Goal: Check status: Check status

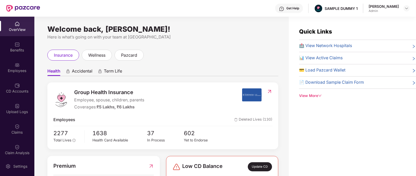
click at [85, 90] on span "Group Health Insurance" at bounding box center [109, 92] width 70 height 8
click at [76, 74] on span "Accidental" at bounding box center [82, 72] width 21 height 8
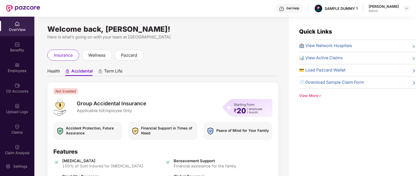
click at [114, 73] on span "Term Life" at bounding box center [113, 72] width 18 height 8
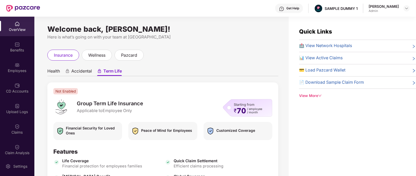
click at [54, 74] on span "Health" at bounding box center [53, 72] width 12 height 8
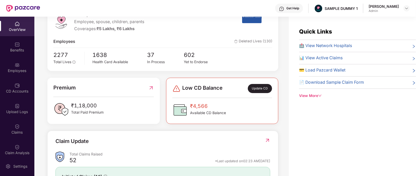
scroll to position [146, 0]
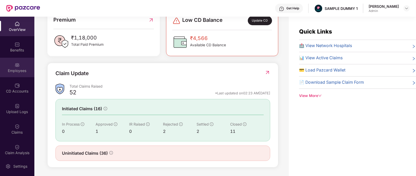
click at [19, 72] on div "Employees" at bounding box center [17, 70] width 34 height 5
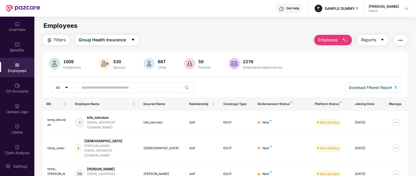
click at [336, 38] on span "Employee" at bounding box center [328, 40] width 20 height 7
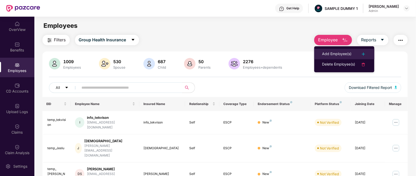
click at [333, 49] on li "Add Employee(s)" at bounding box center [344, 54] width 60 height 10
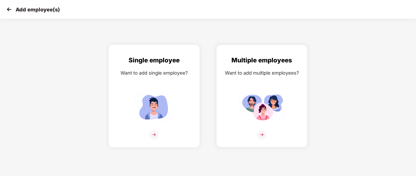
click at [143, 142] on div at bounding box center [154, 138] width 80 height 16
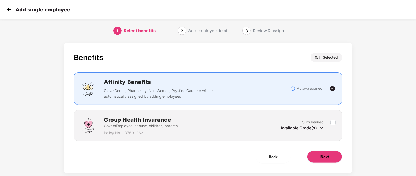
click at [327, 158] on span "Next" at bounding box center [324, 157] width 8 height 6
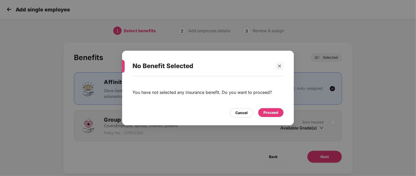
click at [271, 109] on div "Proceed" at bounding box center [270, 112] width 25 height 9
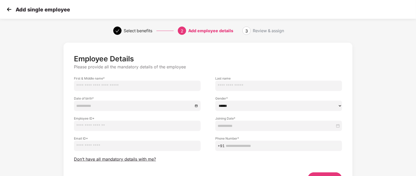
click at [131, 78] on label "First & Middle name *" at bounding box center [137, 78] width 127 height 4
click at [130, 85] on input "text" at bounding box center [137, 86] width 127 height 10
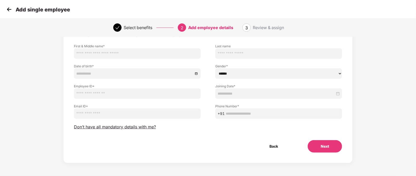
click at [110, 130] on div "Employee Details Please provide all the mandatory details of the employee First…" at bounding box center [208, 87] width 268 height 131
click at [113, 128] on span "Don’t have all mandatory details with me?" at bounding box center [115, 126] width 82 height 5
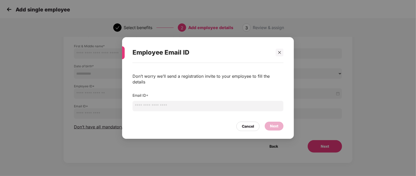
click at [157, 101] on input "email" at bounding box center [207, 106] width 151 height 10
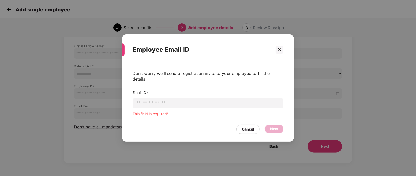
click at [70, 60] on div "Employee Email ID Don’t worry we’ll send a registration invite to your employee…" at bounding box center [208, 88] width 416 height 176
click at [246, 125] on div "Cancel" at bounding box center [247, 129] width 23 height 9
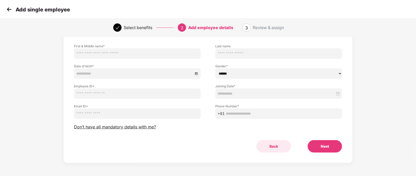
click at [277, 144] on button "Back" at bounding box center [273, 146] width 35 height 12
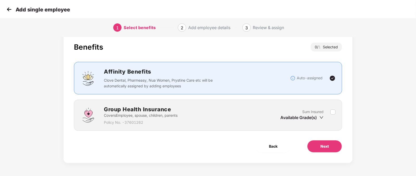
scroll to position [10, 0]
click at [269, 146] on span "Back" at bounding box center [273, 147] width 9 height 6
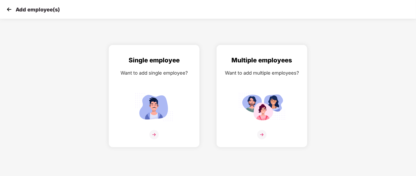
click at [8, 10] on img at bounding box center [9, 9] width 8 height 8
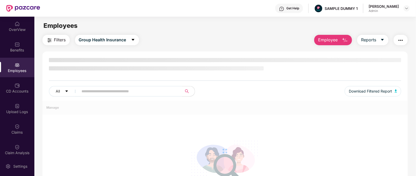
click at [338, 37] on button "Employee" at bounding box center [333, 40] width 38 height 10
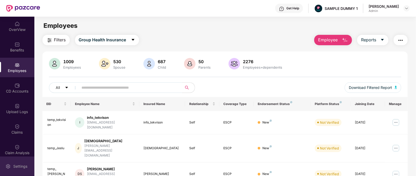
click at [21, 165] on div "Settings" at bounding box center [20, 166] width 17 height 5
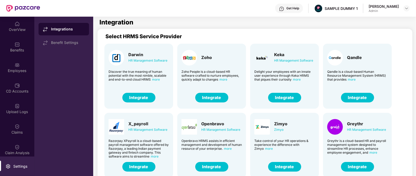
click at [214, 98] on button "Integrate" at bounding box center [211, 98] width 33 height 10
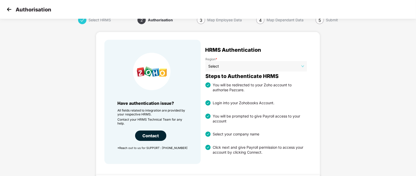
scroll to position [1, 0]
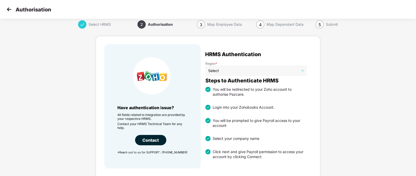
click at [7, 7] on img at bounding box center [9, 9] width 8 height 8
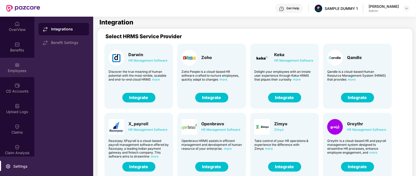
click at [8, 65] on div "Employees" at bounding box center [17, 68] width 34 height 20
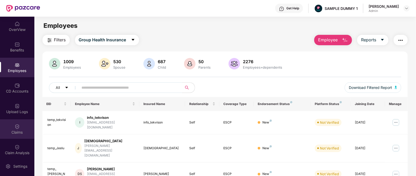
click at [14, 135] on div "Claims" at bounding box center [17, 129] width 34 height 20
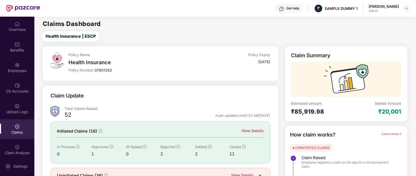
scroll to position [27, 0]
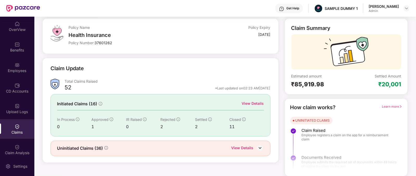
click at [247, 105] on div "View Details" at bounding box center [253, 104] width 22 height 6
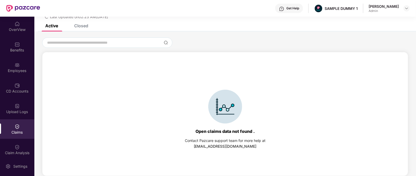
scroll to position [22, 0]
click at [86, 24] on div "List of Initiated Claims Last Updated on 02:23 AM, 11 Aug 2025" at bounding box center [224, 10] width 381 height 30
click at [82, 27] on div "Closed" at bounding box center [81, 25] width 14 height 5
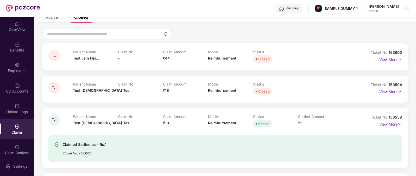
scroll to position [0, 0]
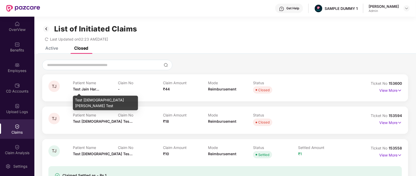
click at [76, 91] on span "Test Jain Har..." at bounding box center [86, 89] width 26 height 4
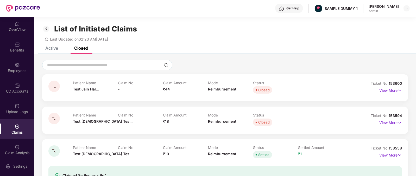
click at [168, 89] on span "₹44" at bounding box center [166, 89] width 7 height 4
click at [224, 89] on span "Reimbursement" at bounding box center [222, 89] width 28 height 4
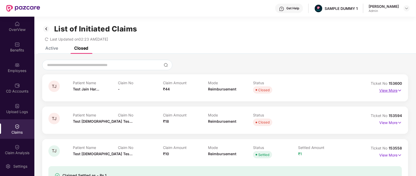
click at [390, 90] on p "View More" at bounding box center [390, 89] width 23 height 7
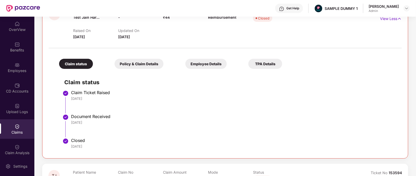
scroll to position [73, 0]
click at [124, 63] on div "Policy & Claim Details" at bounding box center [138, 63] width 49 height 10
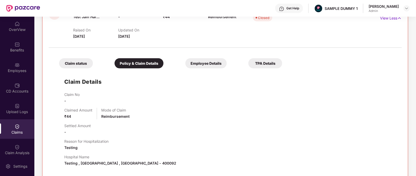
click at [185, 59] on div "Employee Details" at bounding box center [205, 63] width 41 height 10
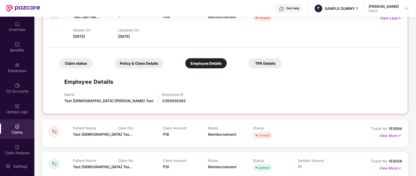
click at [248, 62] on div "TPA Details" at bounding box center [265, 63] width 34 height 10
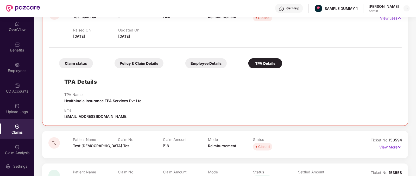
click at [75, 62] on div "Claim status" at bounding box center [76, 63] width 34 height 10
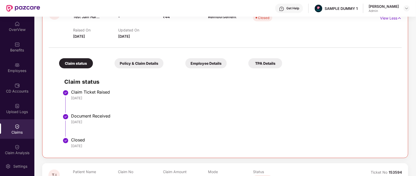
click at [299, 7] on div "Get Help" at bounding box center [292, 8] width 13 height 4
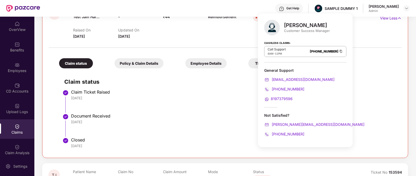
click at [290, 24] on div "Mihir Singh" at bounding box center [307, 25] width 46 height 6
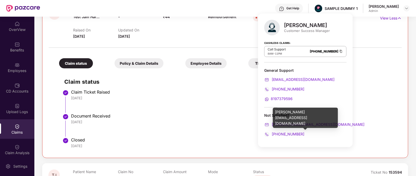
click at [322, 123] on div "mihir+onb@pazcare.com" at bounding box center [305, 125] width 82 height 6
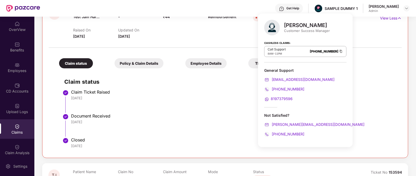
click at [306, 135] on div "+916666878580" at bounding box center [305, 134] width 82 height 6
click at [217, 125] on li "Document Received 26 Jun 2025" at bounding box center [230, 127] width 332 height 24
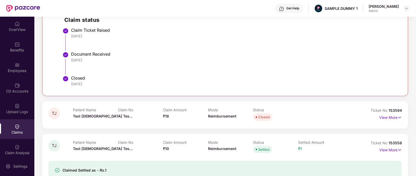
scroll to position [135, 0]
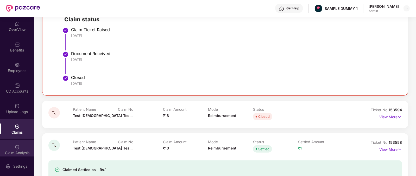
click at [12, 145] on div "Claim Analysis" at bounding box center [17, 150] width 34 height 20
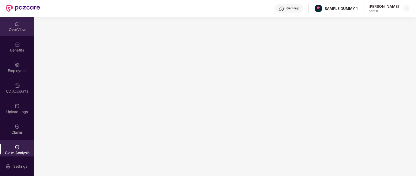
click at [15, 20] on div "OverView" at bounding box center [17, 27] width 34 height 20
